Goal: Complete application form

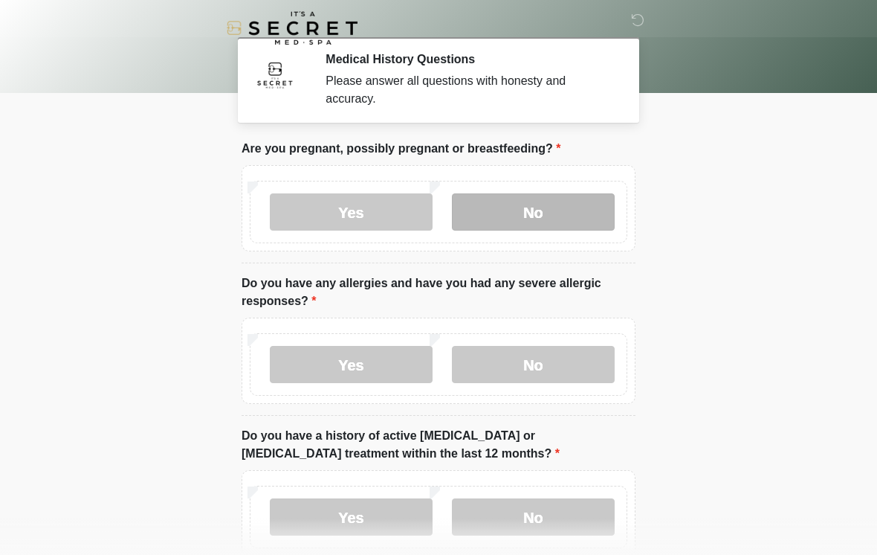
click at [548, 208] on label "No" at bounding box center [533, 211] width 163 height 37
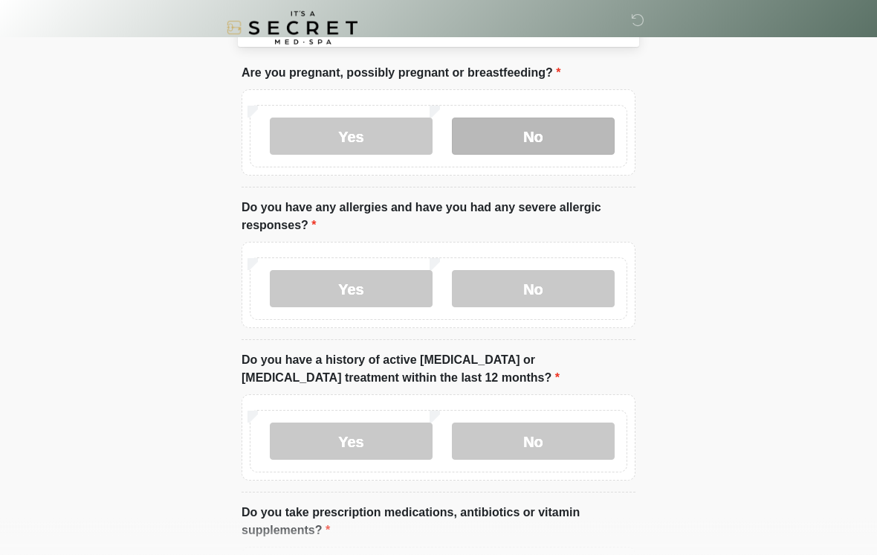
scroll to position [77, 0]
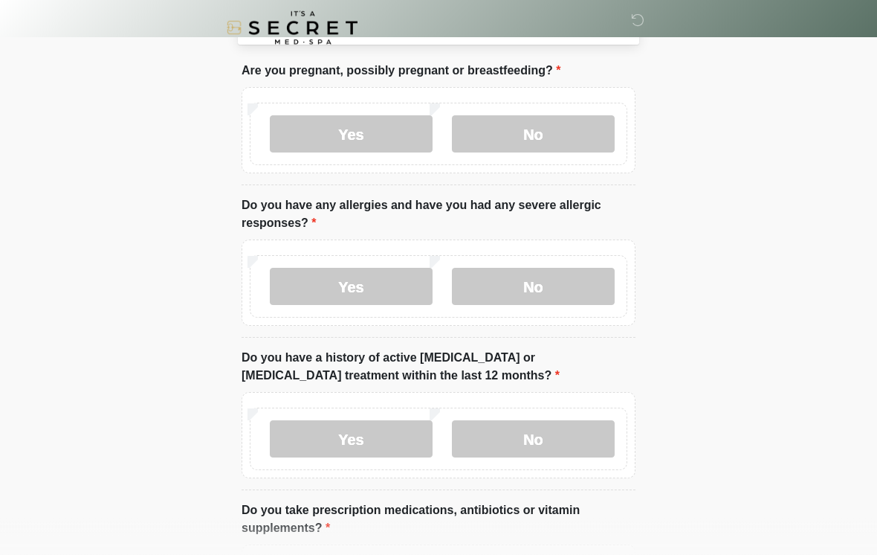
click at [394, 264] on div "Yes No" at bounding box center [439, 287] width 378 height 62
click at [376, 287] on label "Yes" at bounding box center [351, 286] width 163 height 37
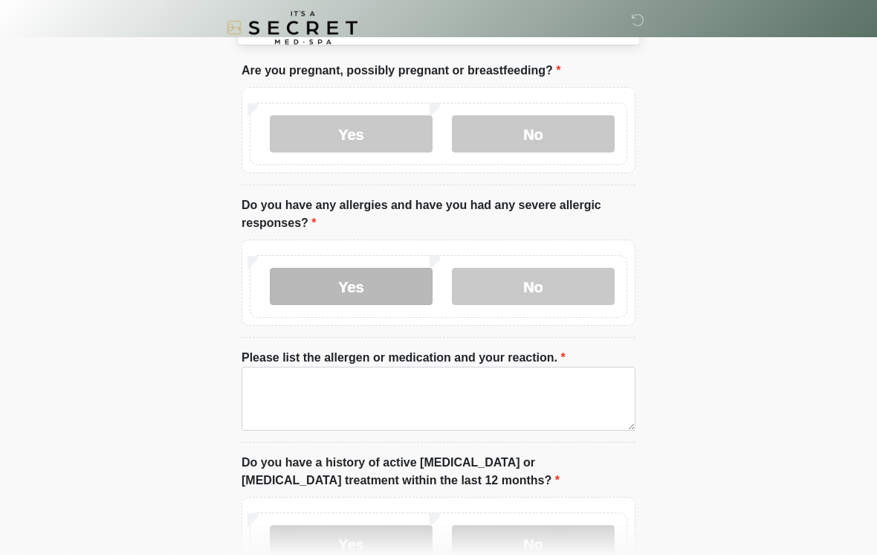
scroll to position [78, 0]
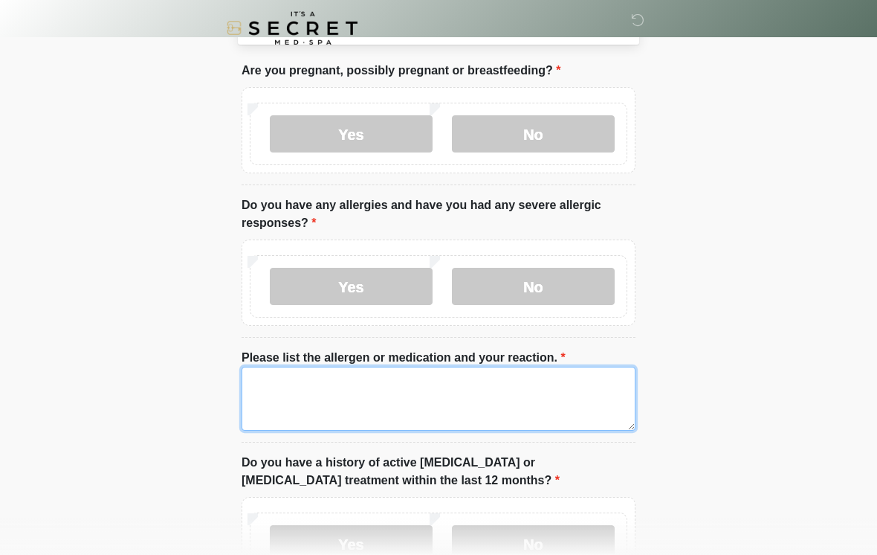
click at [486, 399] on textarea "Please list the allergen or medication and your reaction." at bounding box center [439, 399] width 394 height 64
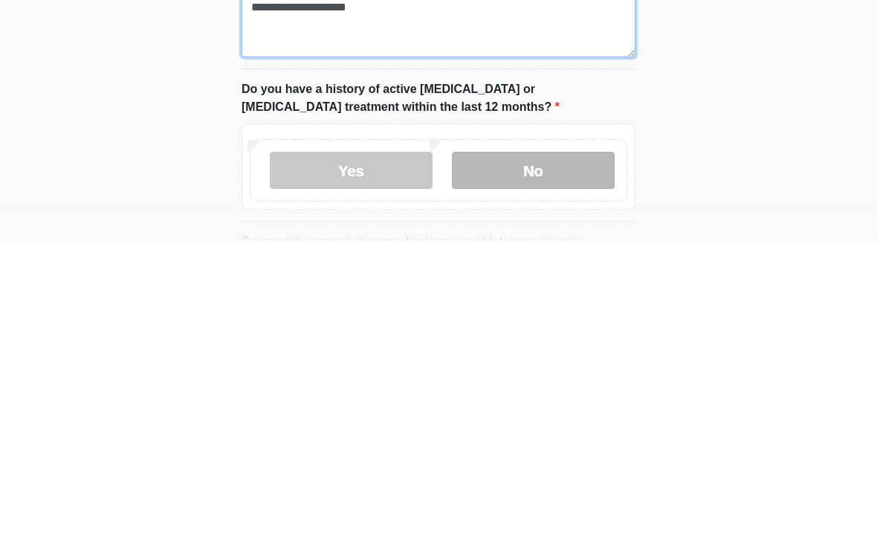
type textarea "**********"
click at [541, 465] on label "No" at bounding box center [533, 483] width 163 height 37
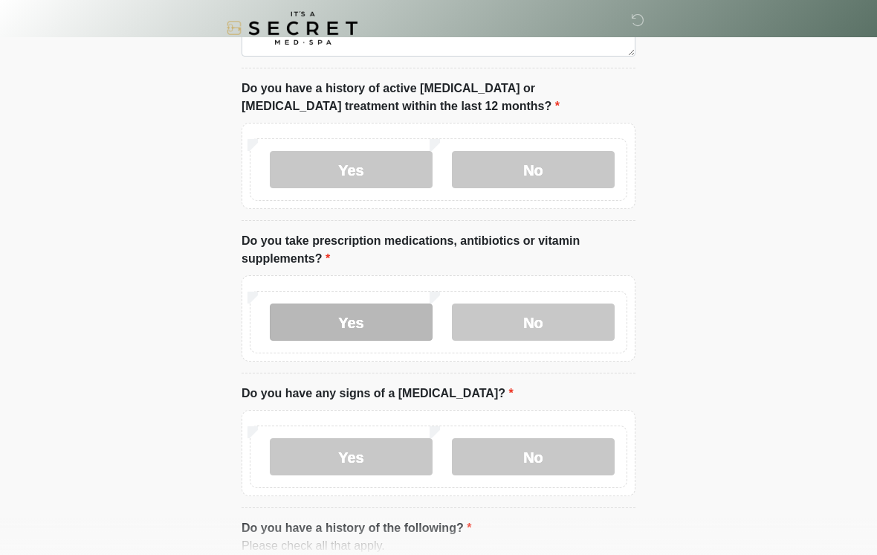
click at [419, 318] on label "Yes" at bounding box center [351, 321] width 163 height 37
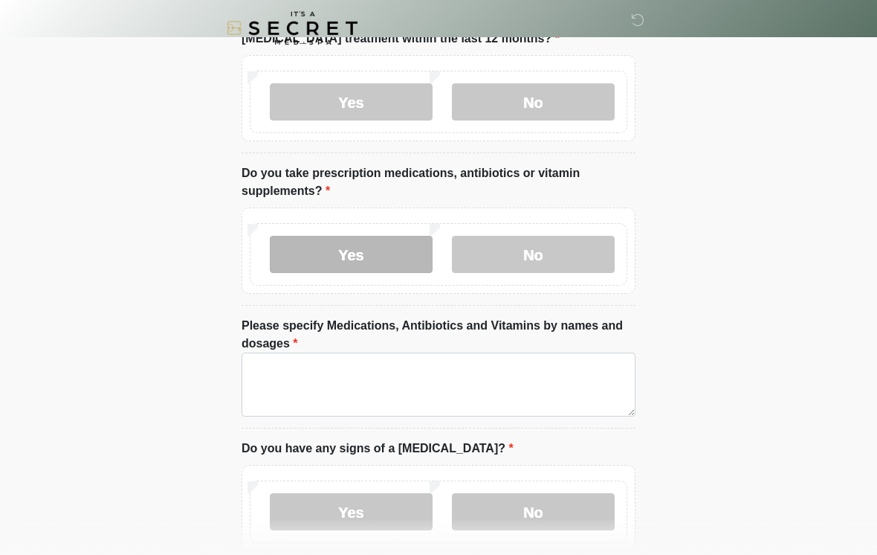
scroll to position [532, 0]
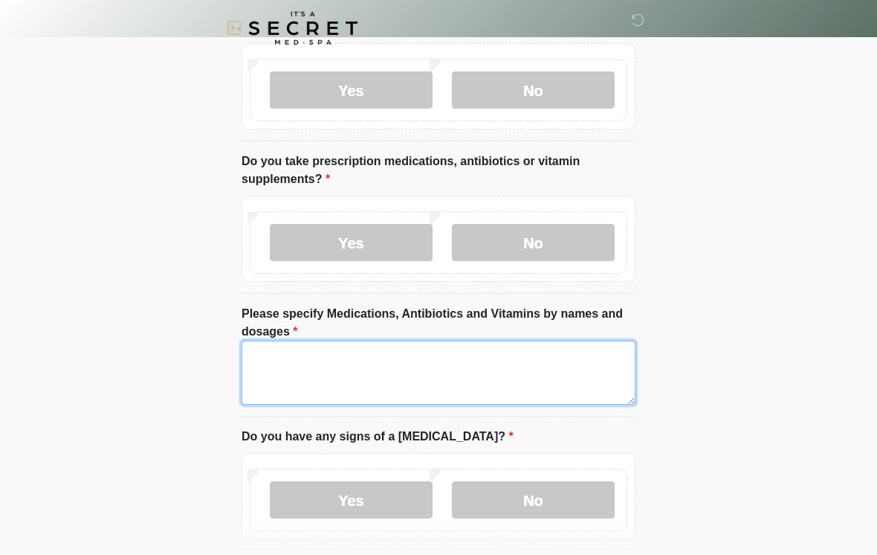
click at [435, 370] on textarea "Please specify Medications, Antibiotics and Vitamins by names and dosages" at bounding box center [439, 373] width 394 height 64
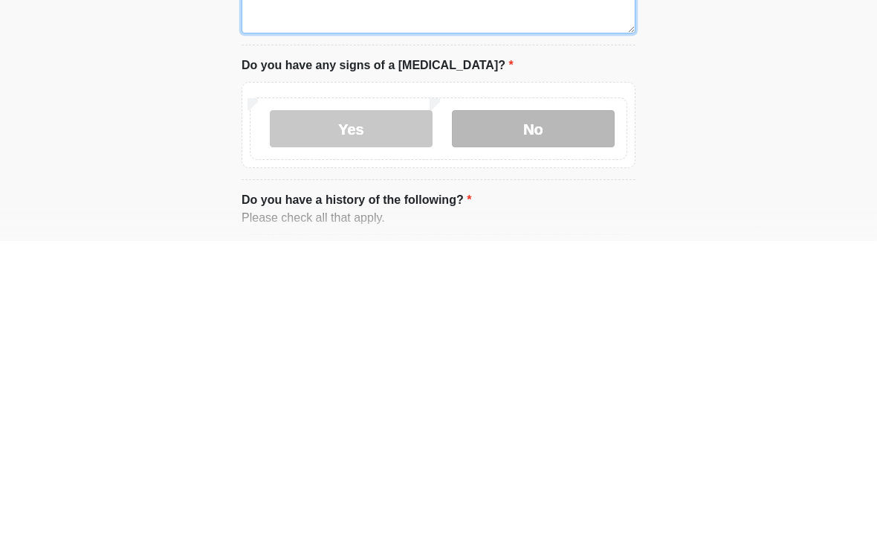
type textarea "**********"
click at [590, 424] on label "No" at bounding box center [533, 442] width 163 height 37
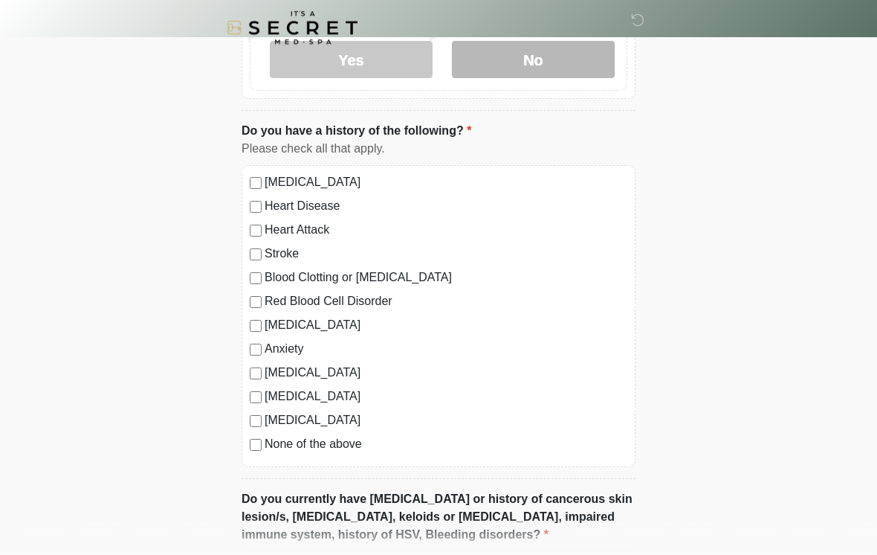
scroll to position [972, 0]
click at [366, 442] on label "None of the above" at bounding box center [446, 444] width 363 height 18
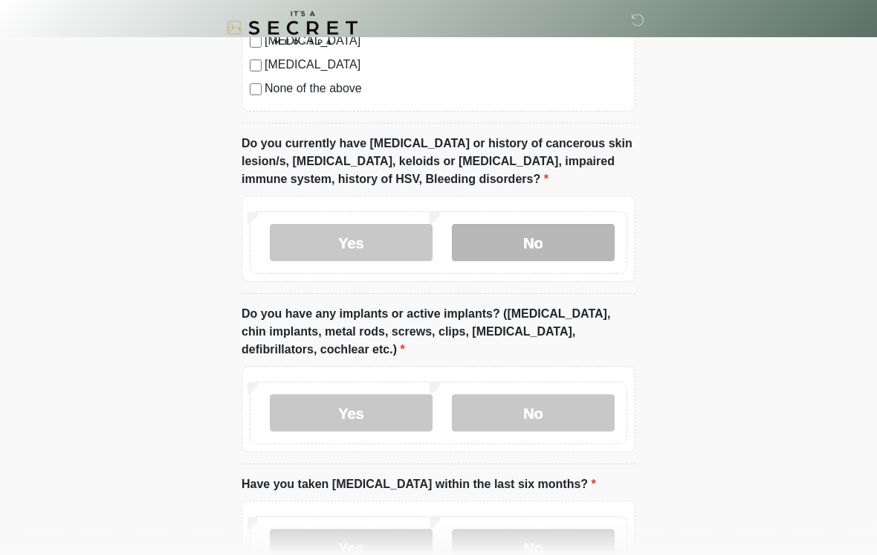
click at [604, 234] on label "No" at bounding box center [533, 243] width 163 height 37
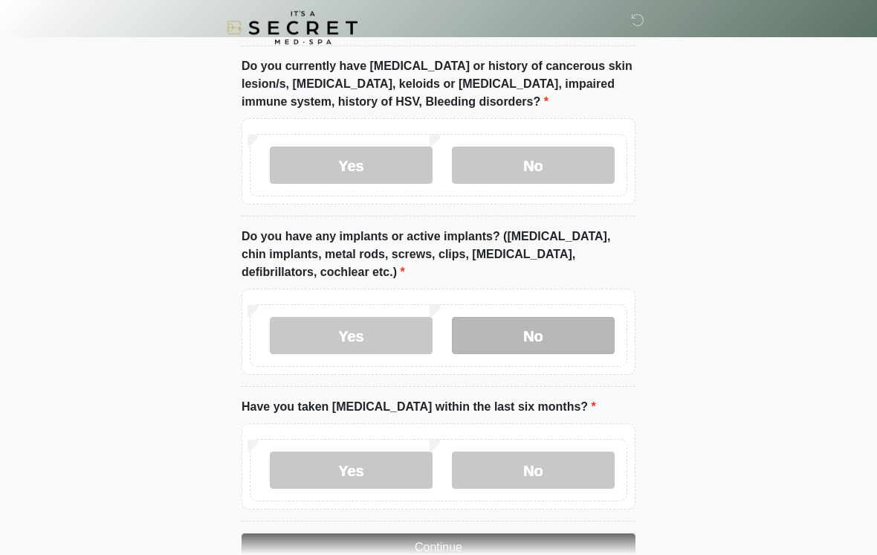
click at [525, 318] on label "No" at bounding box center [533, 336] width 163 height 37
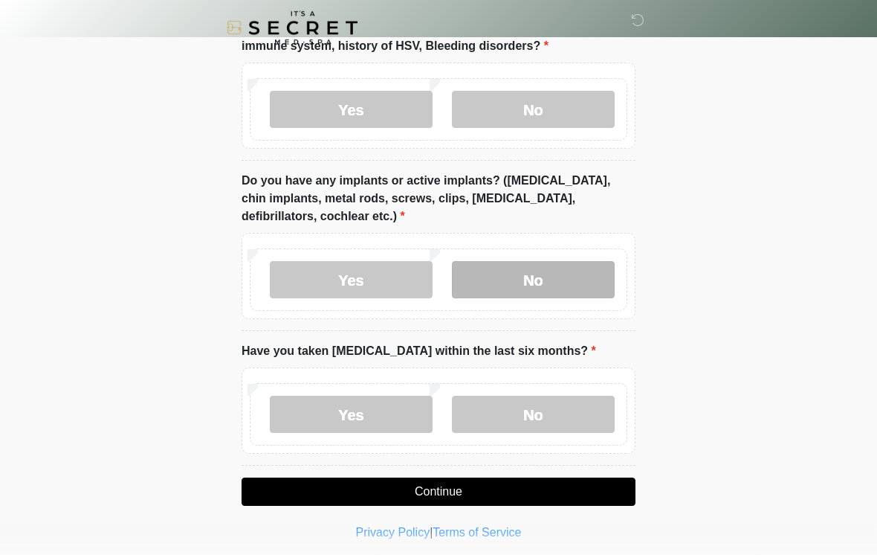
scroll to position [1465, 0]
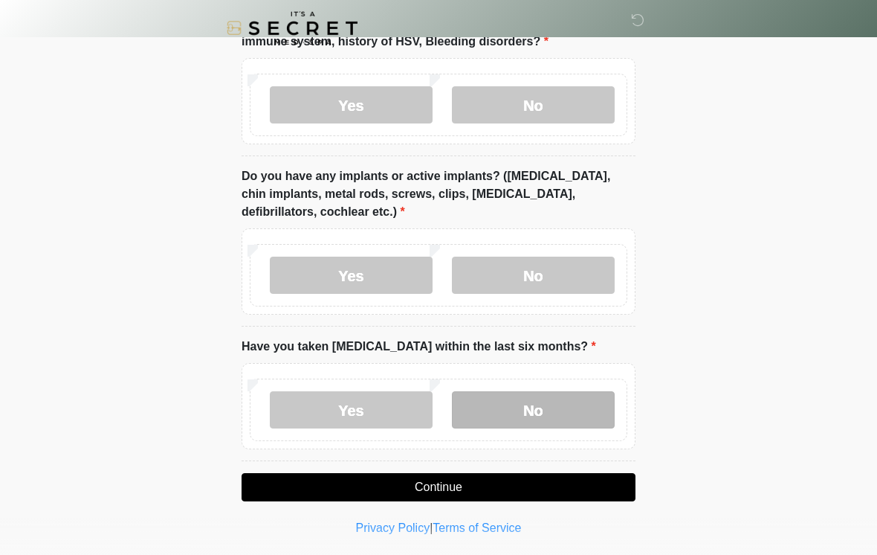
click at [503, 407] on label "No" at bounding box center [533, 409] width 163 height 37
click at [442, 482] on button "Continue" at bounding box center [439, 487] width 394 height 28
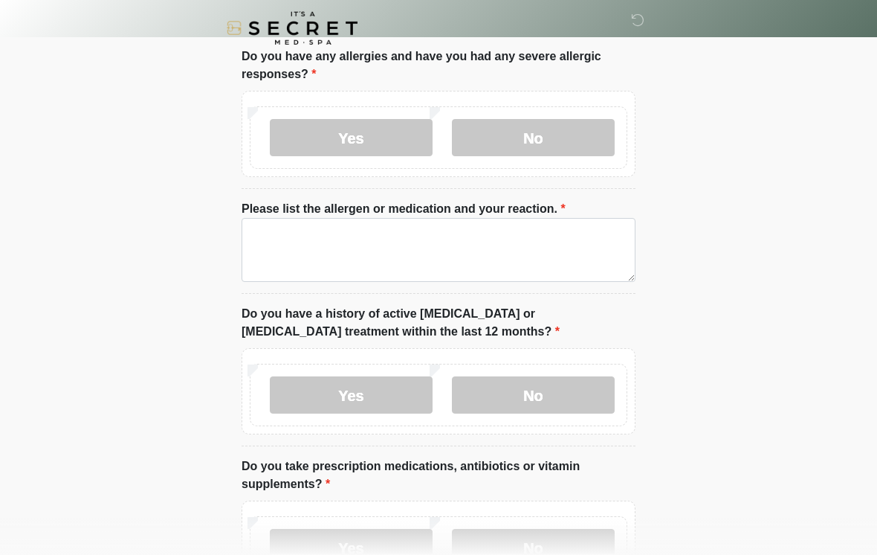
scroll to position [0, 0]
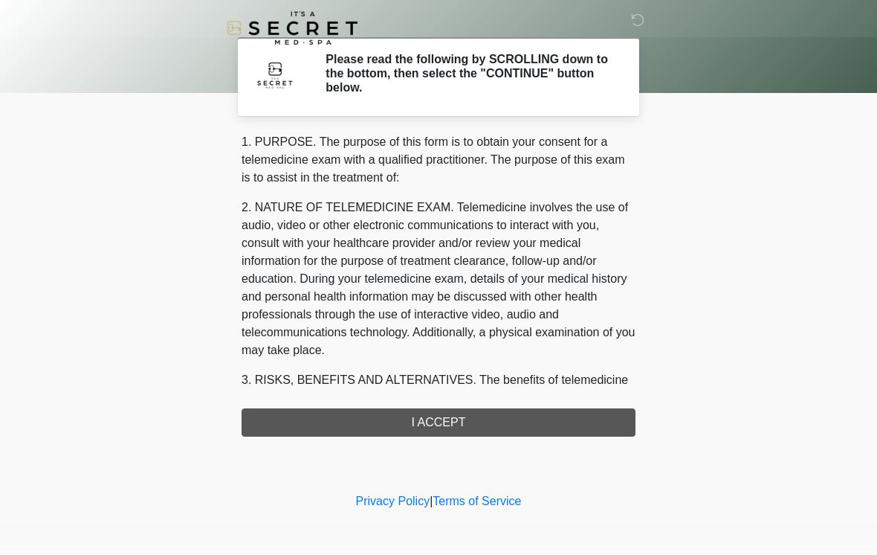
click at [442, 417] on div "1. PURPOSE. The purpose of this form is to obtain your consent for a telemedici…" at bounding box center [439, 284] width 394 height 303
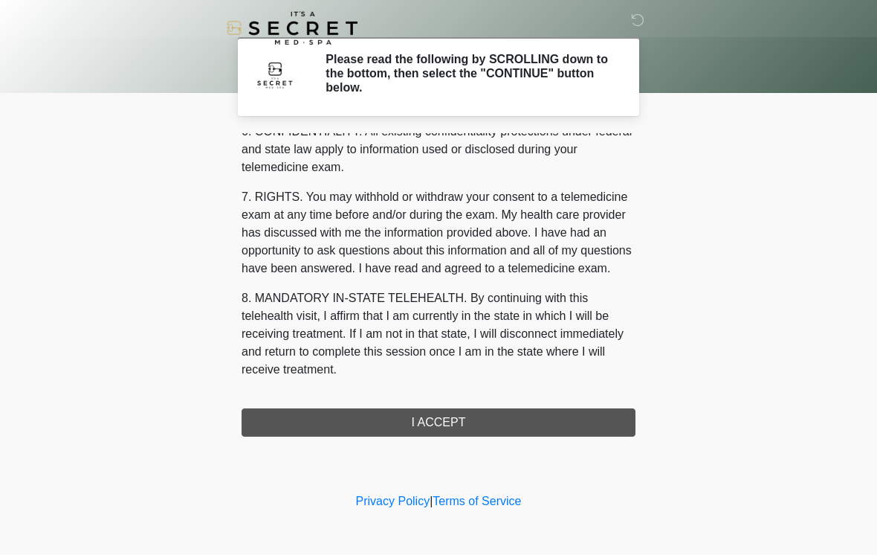
click at [468, 427] on div "1. PURPOSE. The purpose of this form is to obtain your consent for a telemedici…" at bounding box center [439, 284] width 394 height 303
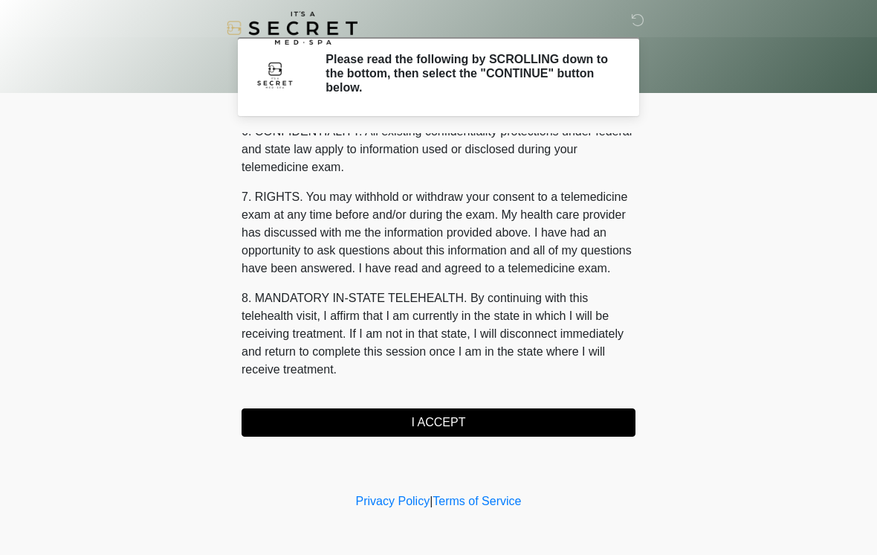
click at [463, 410] on button "I ACCEPT" at bounding box center [439, 422] width 394 height 28
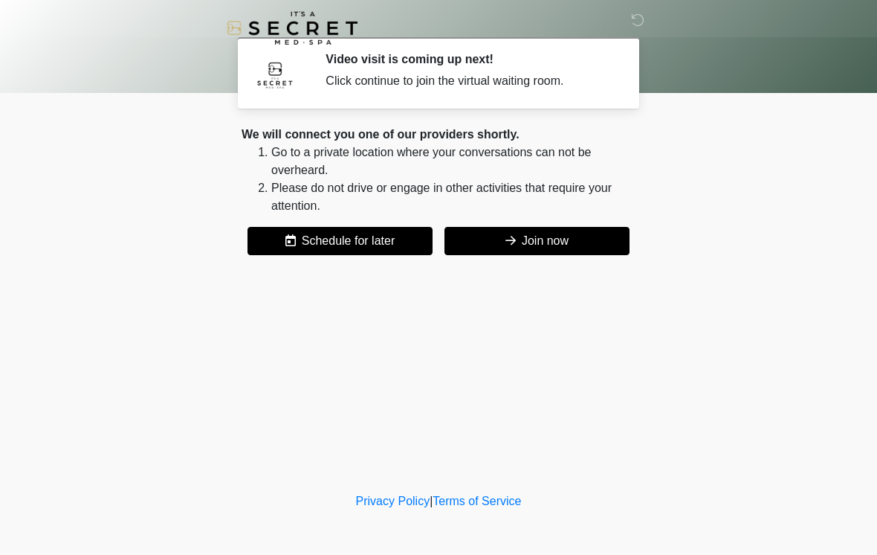
click at [576, 251] on button "Join now" at bounding box center [537, 241] width 185 height 28
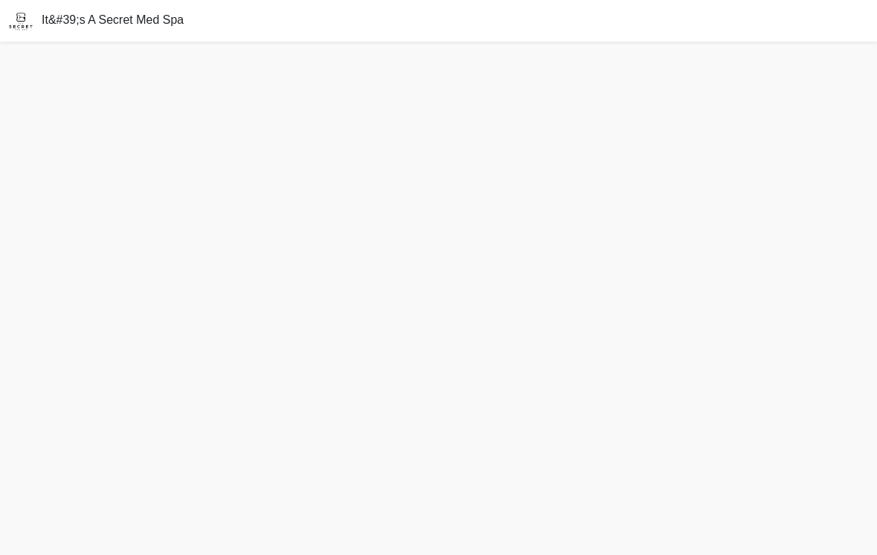
scroll to position [28, 0]
